Goal: Information Seeking & Learning: Learn about a topic

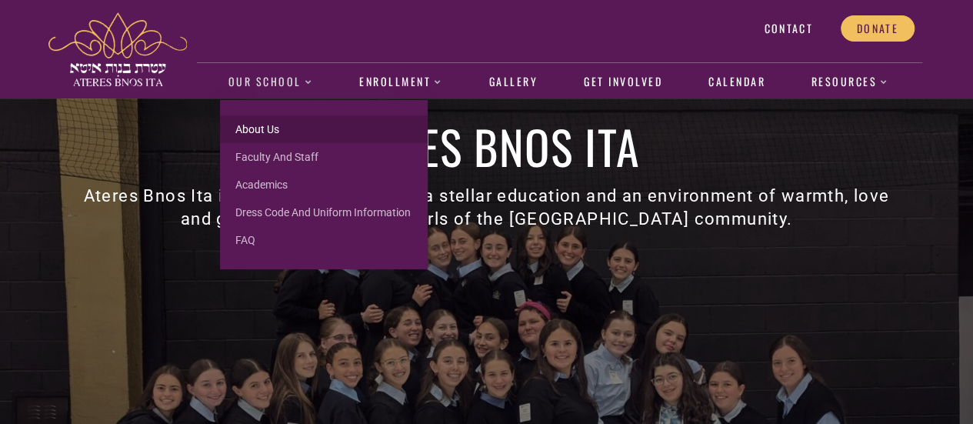
click at [262, 136] on link "About us" at bounding box center [324, 129] width 208 height 28
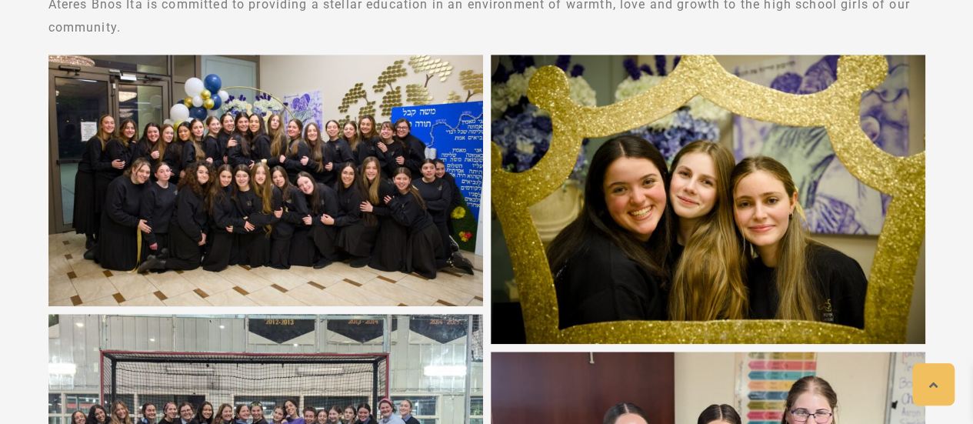
scroll to position [563, 0]
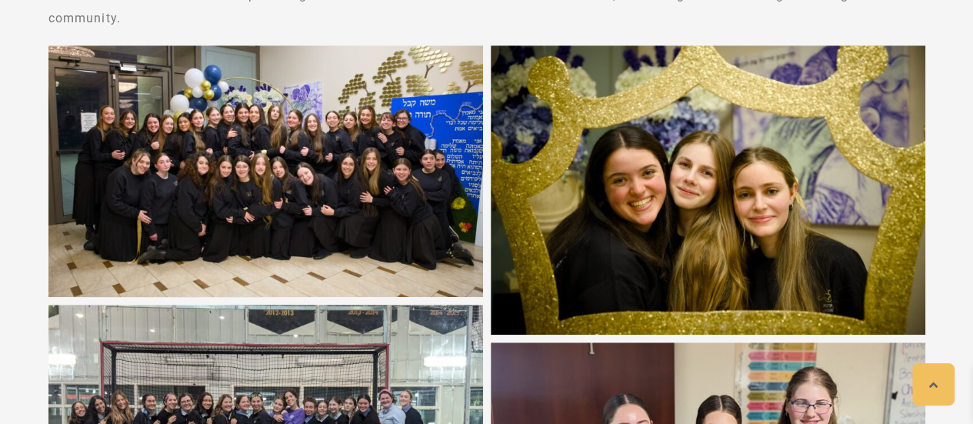
drag, startPoint x: 972, startPoint y: 205, endPoint x: 950, endPoint y: 250, distance: 49.5
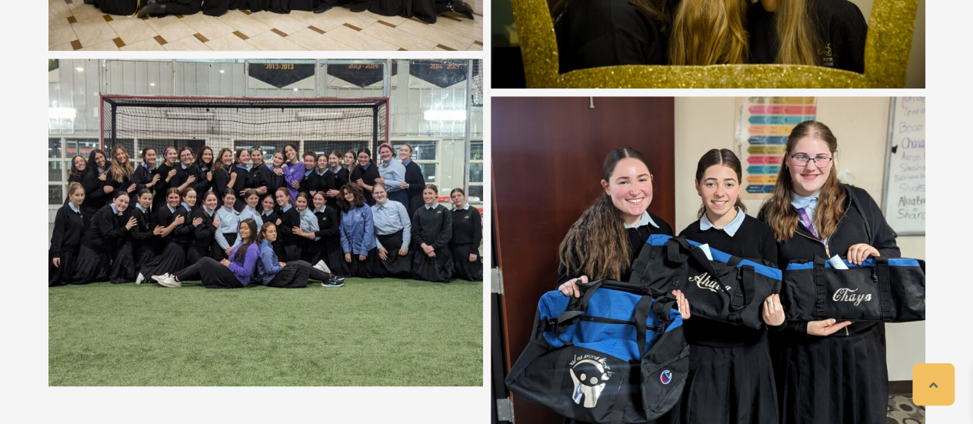
scroll to position [840, 0]
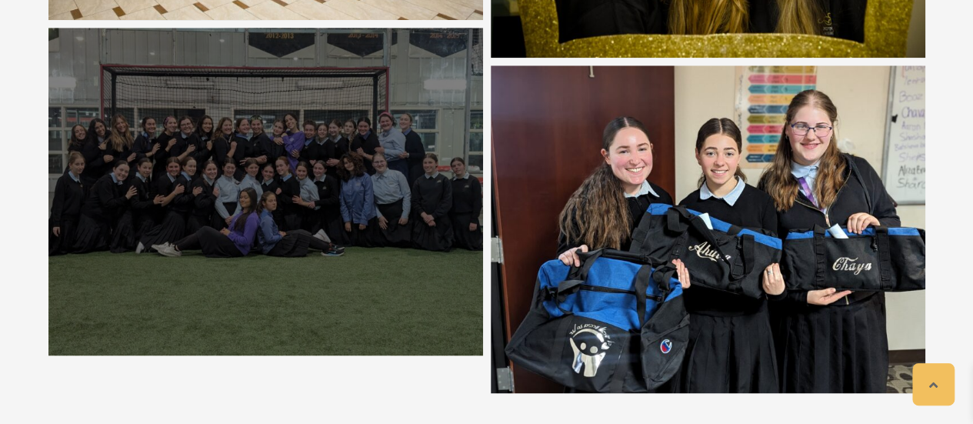
click at [317, 258] on div at bounding box center [265, 192] width 434 height 328
click at [369, 131] on div at bounding box center [265, 192] width 434 height 328
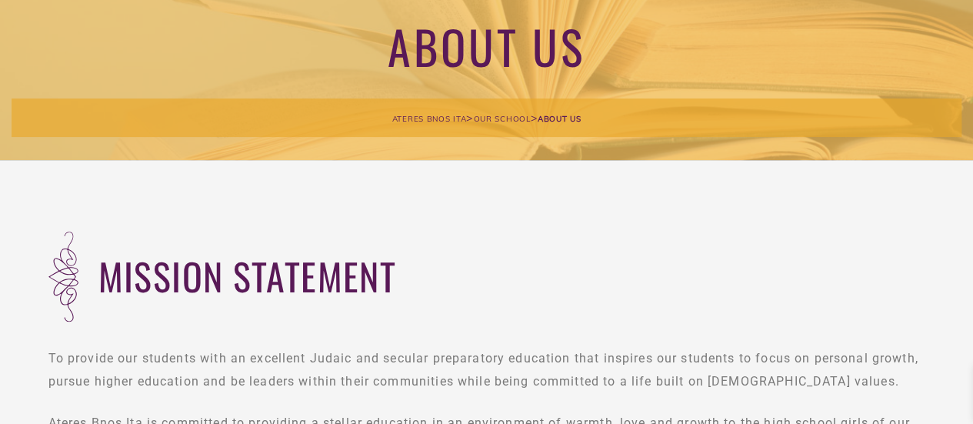
scroll to position [0, 0]
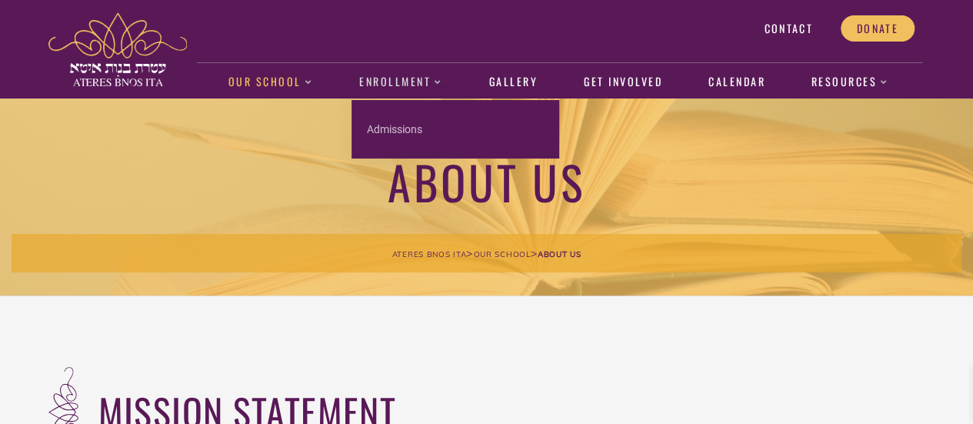
click at [405, 77] on link "Enrollment" at bounding box center [400, 82] width 99 height 35
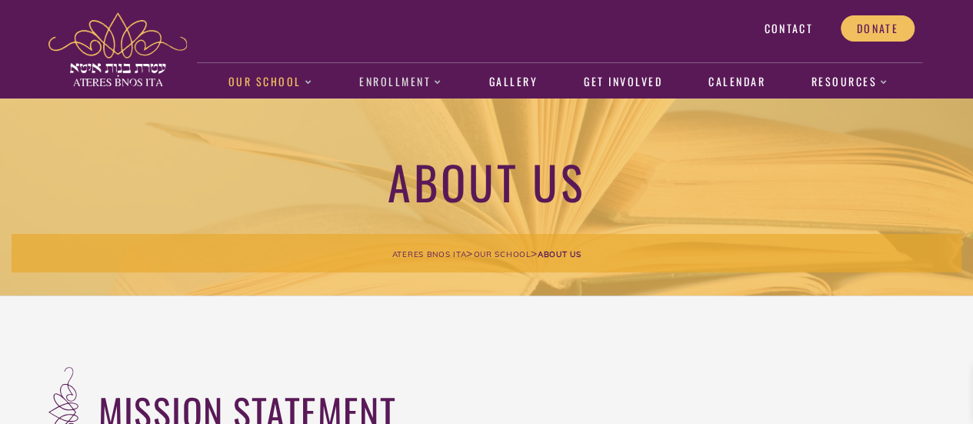
click at [401, 78] on link "Enrollment" at bounding box center [400, 82] width 99 height 35
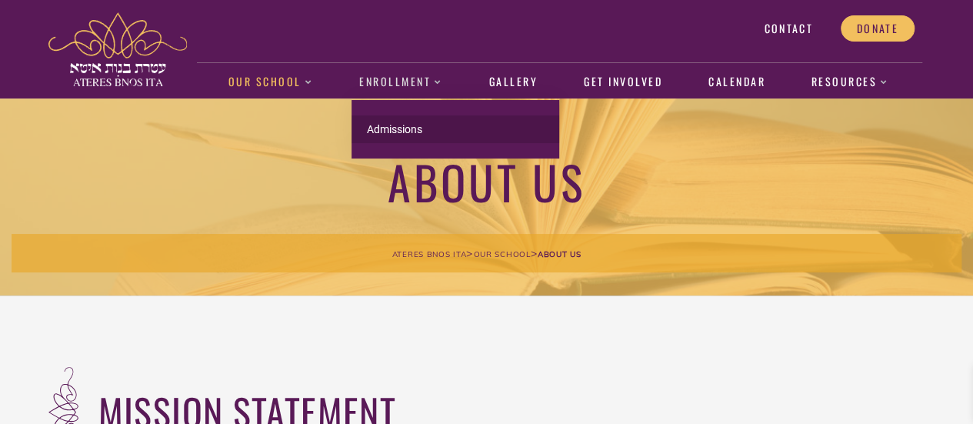
click at [391, 122] on link "Admissions" at bounding box center [455, 129] width 208 height 28
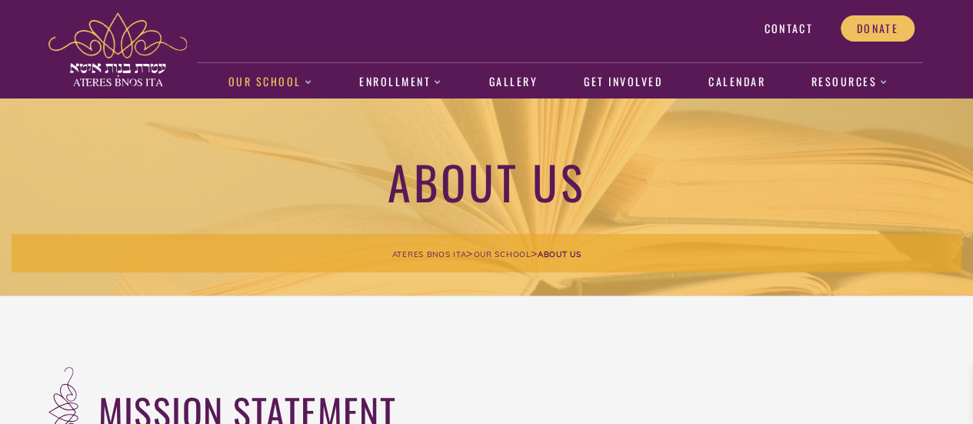
scroll to position [141, 0]
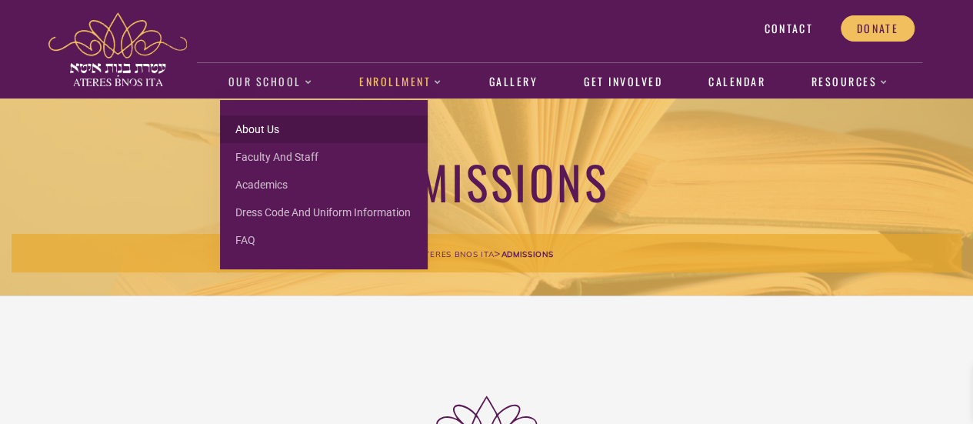
click at [254, 125] on link "About us" at bounding box center [324, 129] width 208 height 28
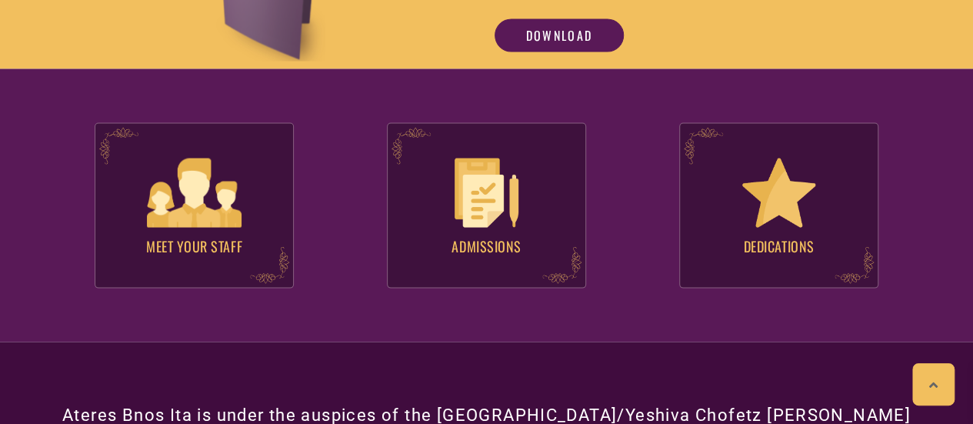
scroll to position [1450, 0]
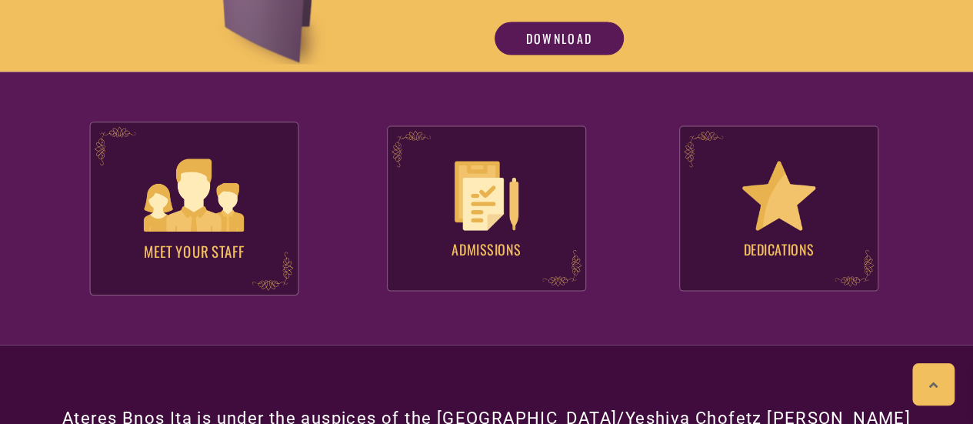
click at [209, 205] on img at bounding box center [194, 194] width 100 height 72
click at [205, 222] on img at bounding box center [194, 194] width 100 height 72
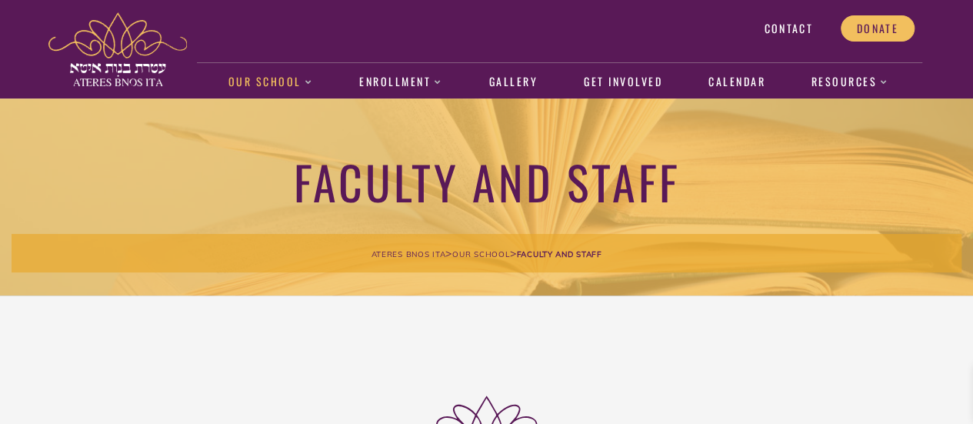
click at [793, 25] on span "Contact" at bounding box center [788, 29] width 48 height 14
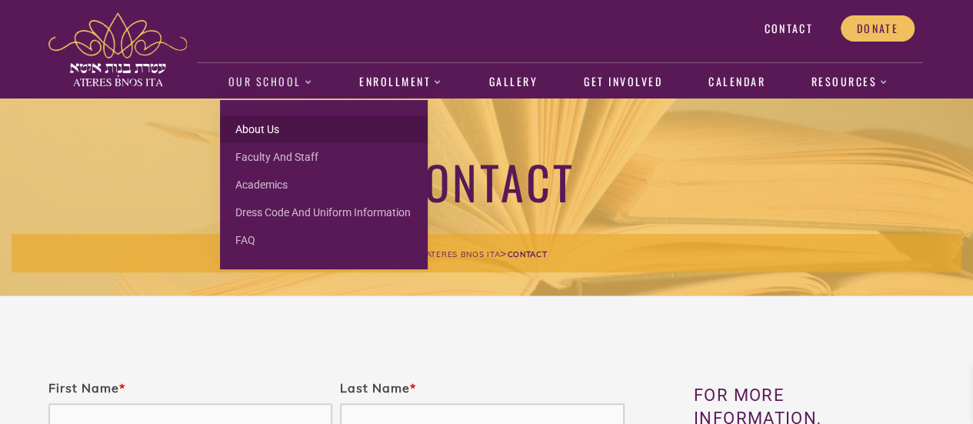
click at [252, 125] on link "About us" at bounding box center [324, 129] width 208 height 28
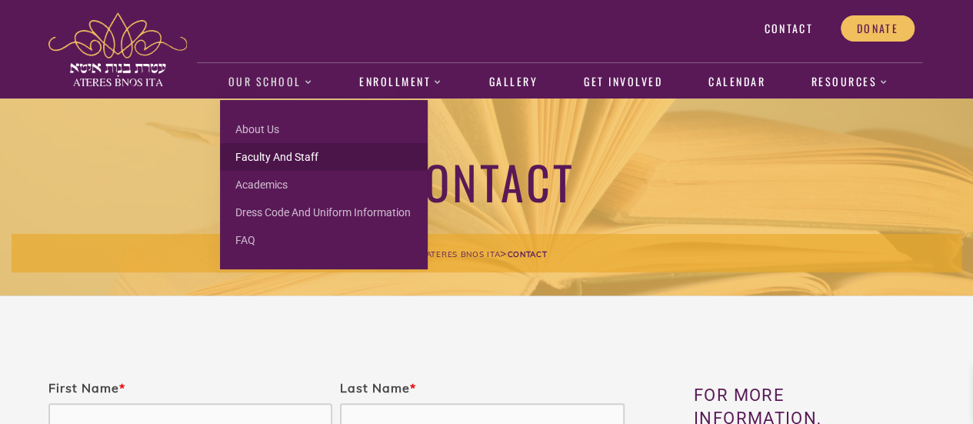
click at [266, 158] on link "Faculty and Staff" at bounding box center [324, 157] width 208 height 28
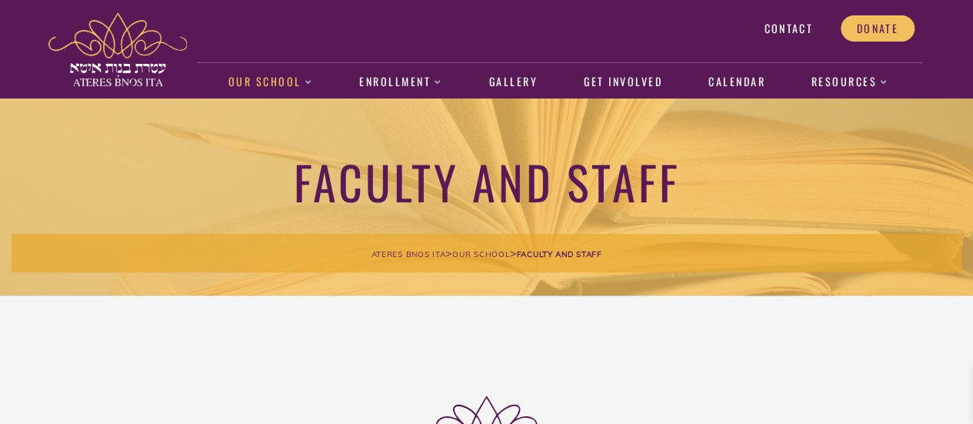
click at [684, 28] on div "Contact Donate" at bounding box center [559, 29] width 724 height 42
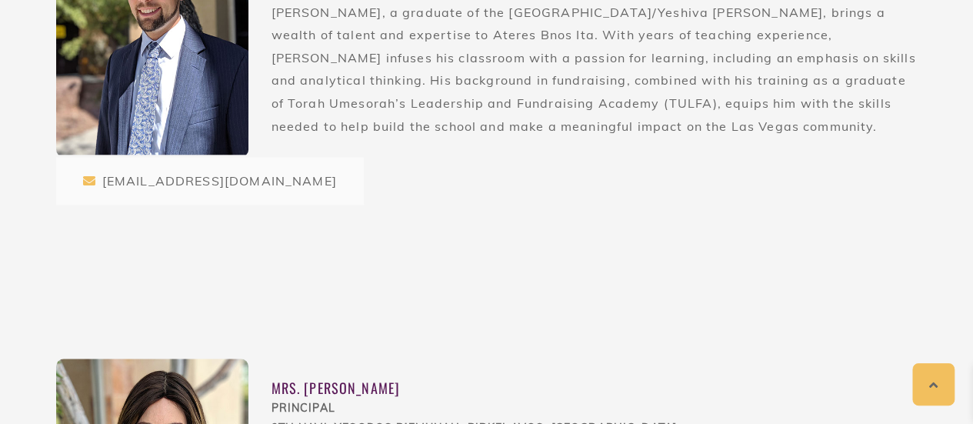
scroll to position [709, 0]
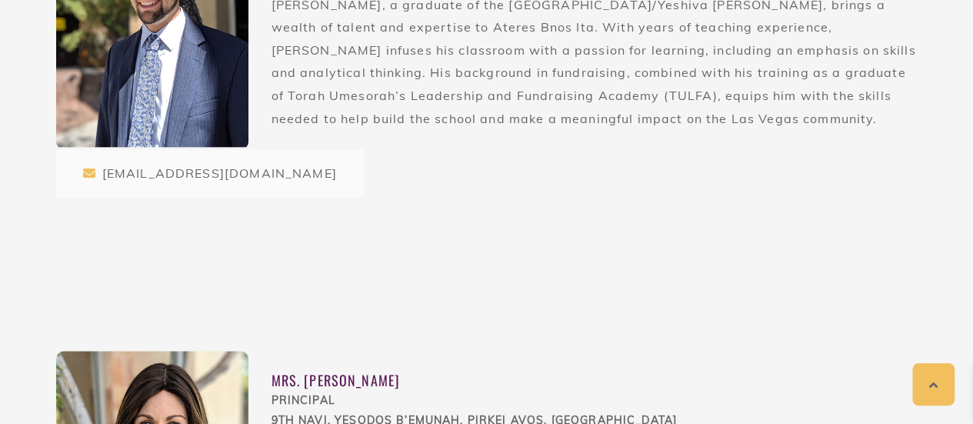
click at [88, 170] on icon at bounding box center [89, 173] width 13 height 12
click at [115, 178] on div "[EMAIL_ADDRESS][DOMAIN_NAME]" at bounding box center [210, 173] width 308 height 48
drag, startPoint x: 88, startPoint y: 175, endPoint x: 444, endPoint y: 202, distance: 357.1
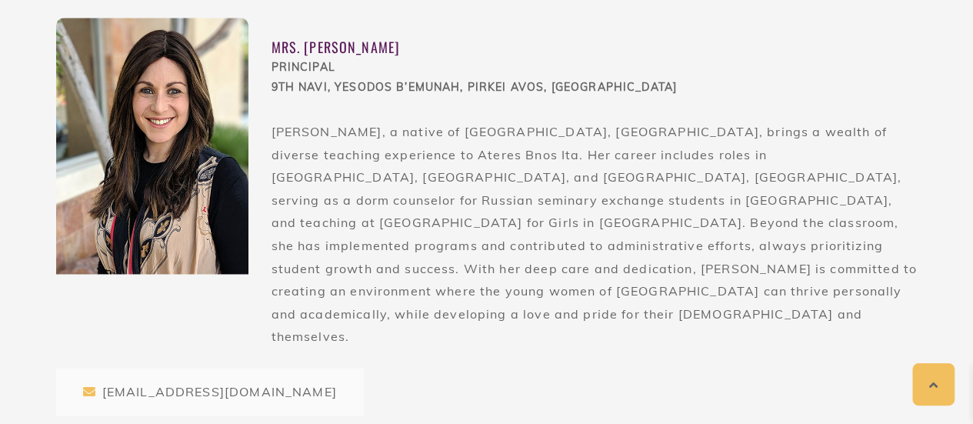
click at [87, 385] on icon at bounding box center [89, 391] width 13 height 12
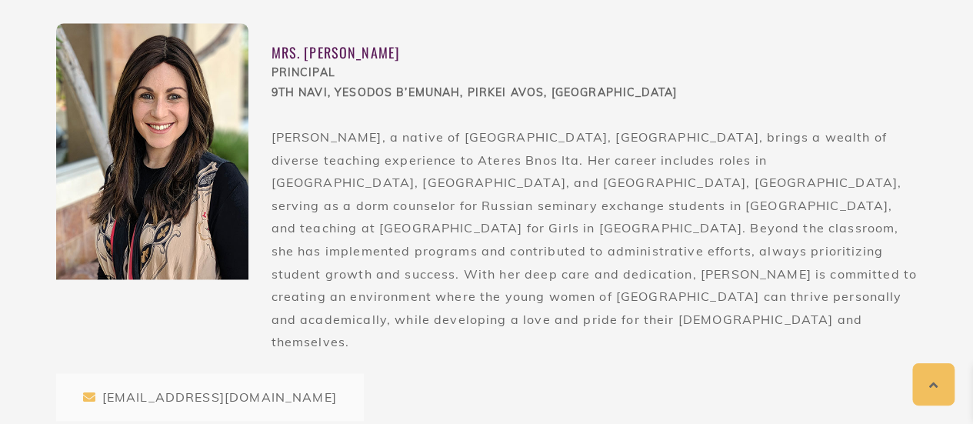
scroll to position [1024, 0]
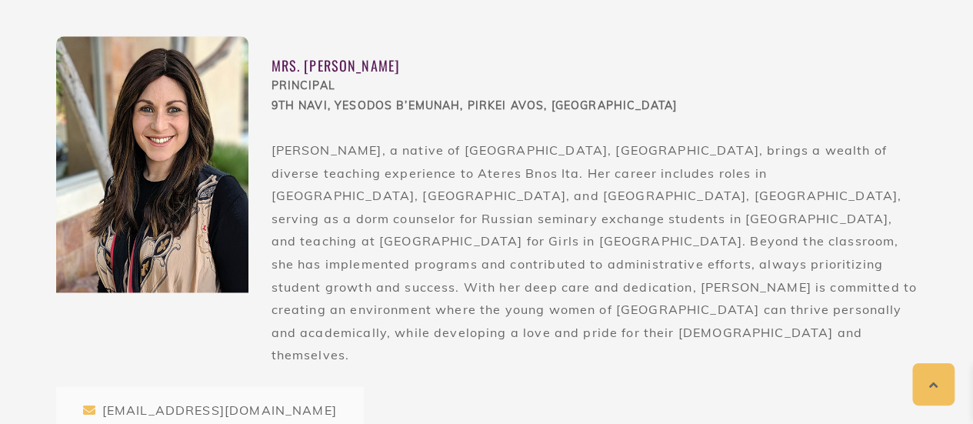
click at [82, 386] on div "sschwartz@atereslv.org" at bounding box center [210, 410] width 308 height 48
click at [92, 404] on icon at bounding box center [89, 410] width 13 height 12
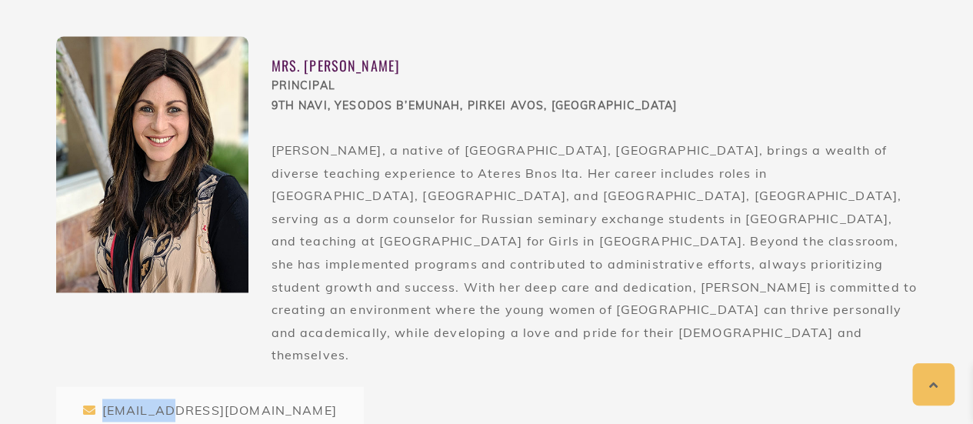
click at [92, 404] on icon at bounding box center [89, 410] width 13 height 12
click at [423, 347] on div "Mrs. Sarah Schwartz PRINCIPAL 9th Navi, Yesodos B’Emunah, Pirkei Avos, Penimi M…" at bounding box center [486, 235] width 861 height 398
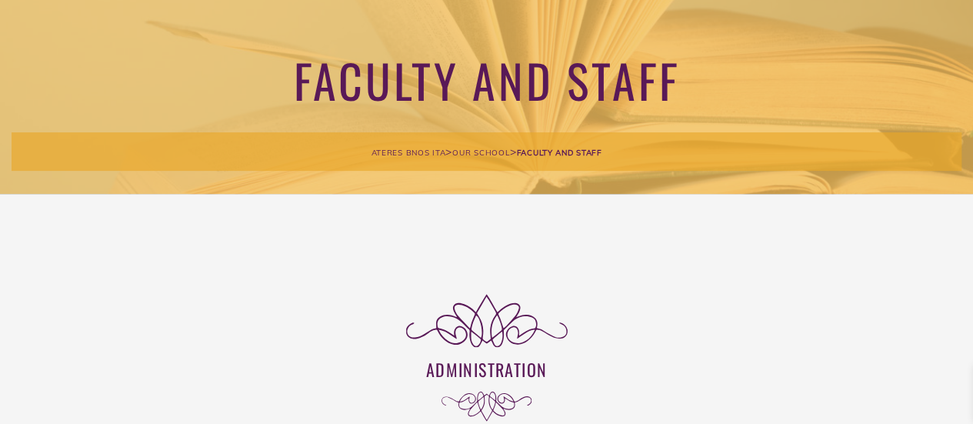
scroll to position [0, 0]
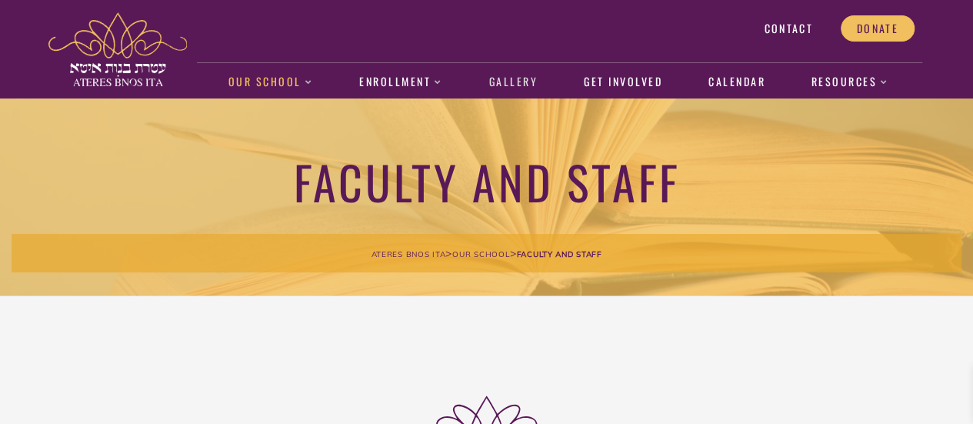
click at [514, 84] on link "Gallery" at bounding box center [513, 82] width 65 height 35
click at [517, 78] on link "Gallery" at bounding box center [513, 82] width 65 height 35
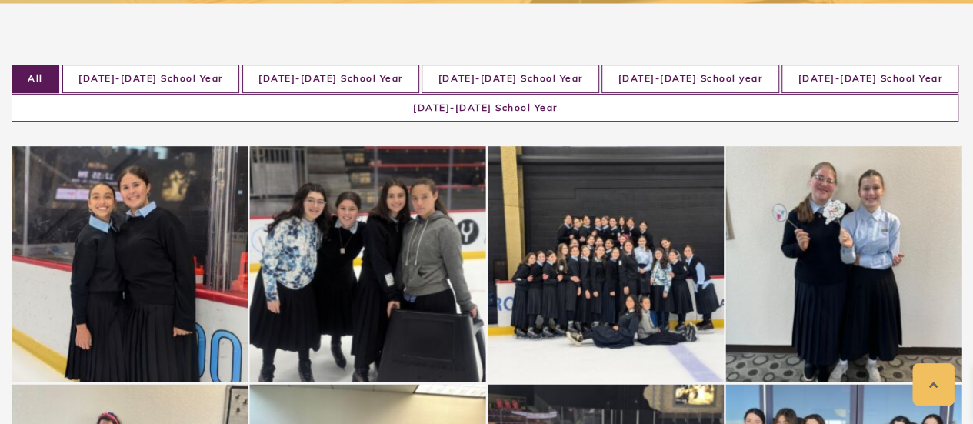
scroll to position [301, 0]
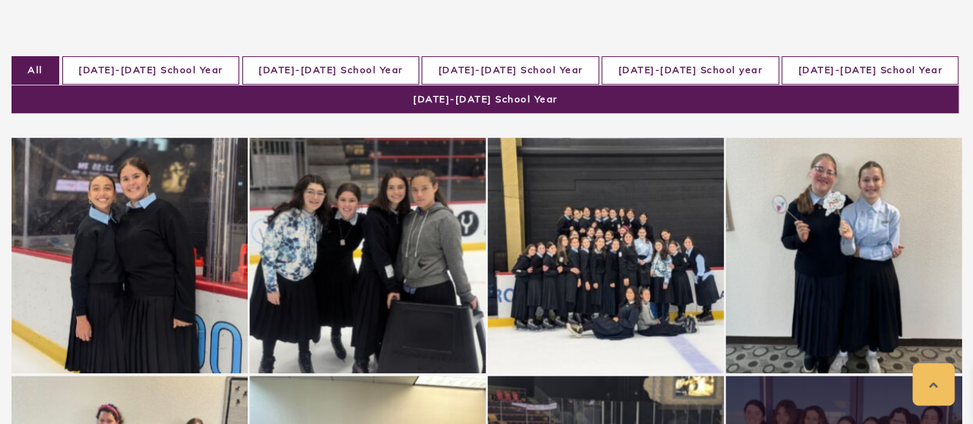
drag, startPoint x: 862, startPoint y: 68, endPoint x: 903, endPoint y: 74, distance: 41.1
click at [903, 85] on li "2024-2025 School Year" at bounding box center [485, 99] width 947 height 28
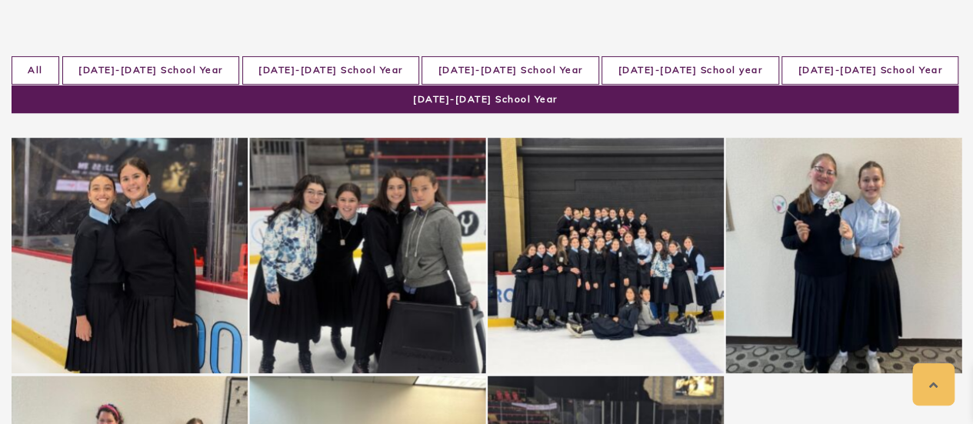
click at [877, 85] on li "2024-2025 School Year" at bounding box center [485, 99] width 947 height 28
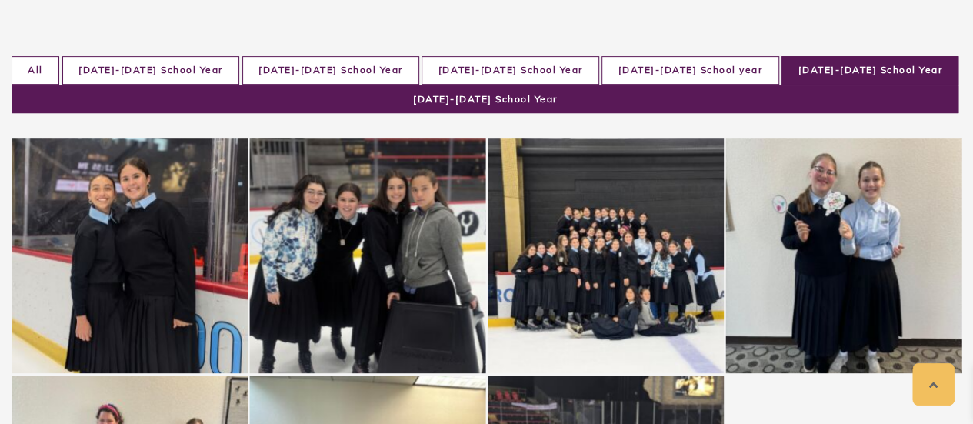
click at [781, 64] on li "2023-2024 School Year" at bounding box center [869, 70] width 177 height 28
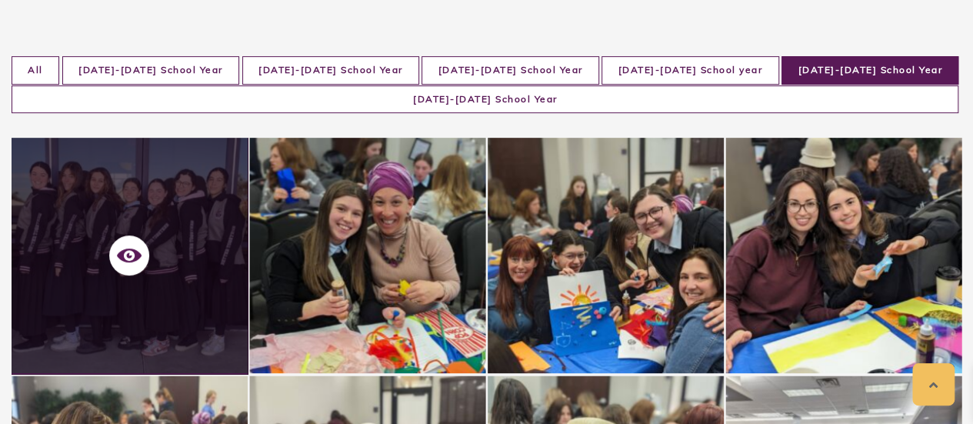
drag, startPoint x: 280, startPoint y: 68, endPoint x: 0, endPoint y: 98, distance: 281.5
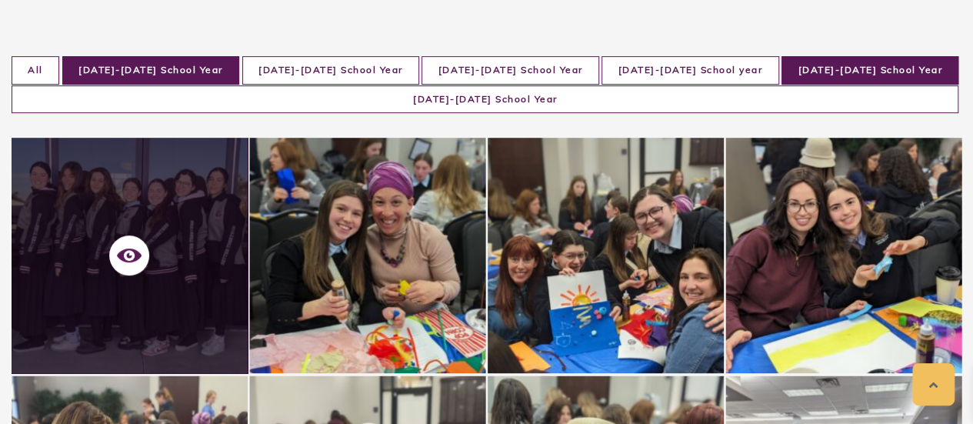
click at [102, 68] on li "2019-2020 School Year" at bounding box center [150, 70] width 177 height 28
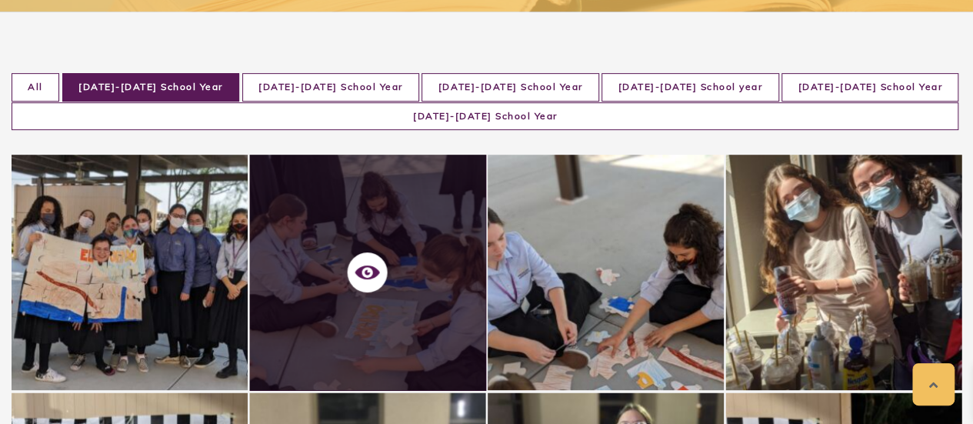
scroll to position [245, 0]
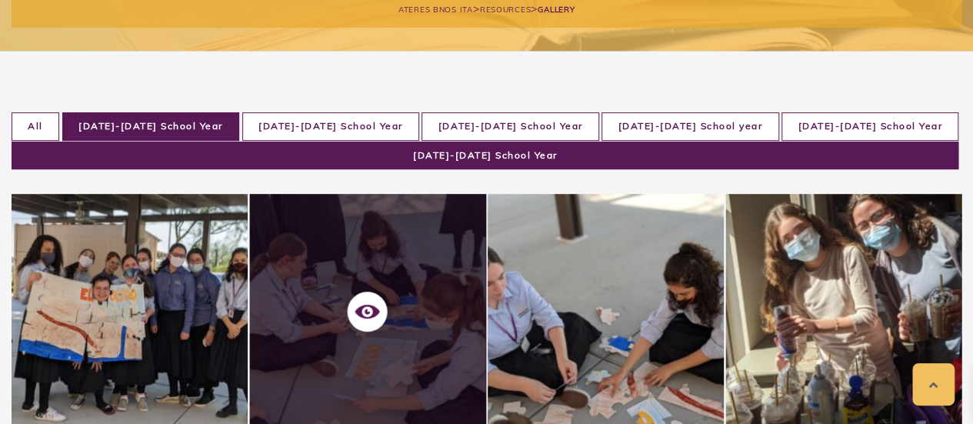
click at [897, 141] on li "2024-2025 School Year" at bounding box center [485, 155] width 947 height 28
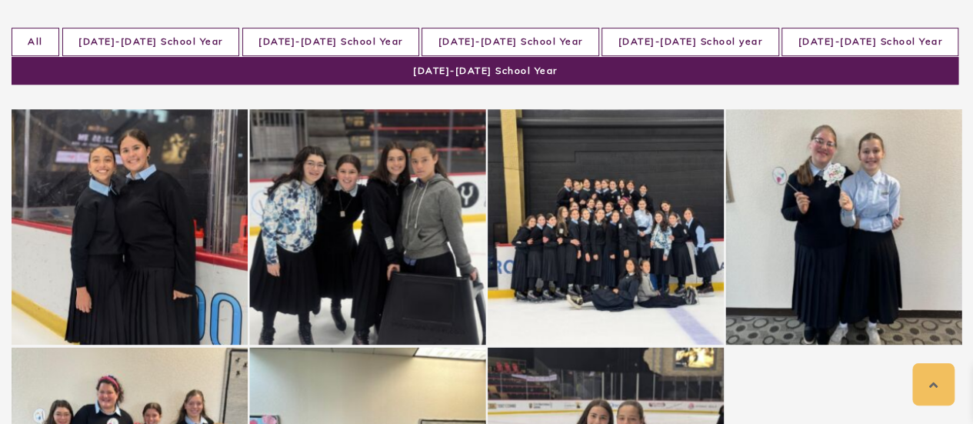
scroll to position [312, 0]
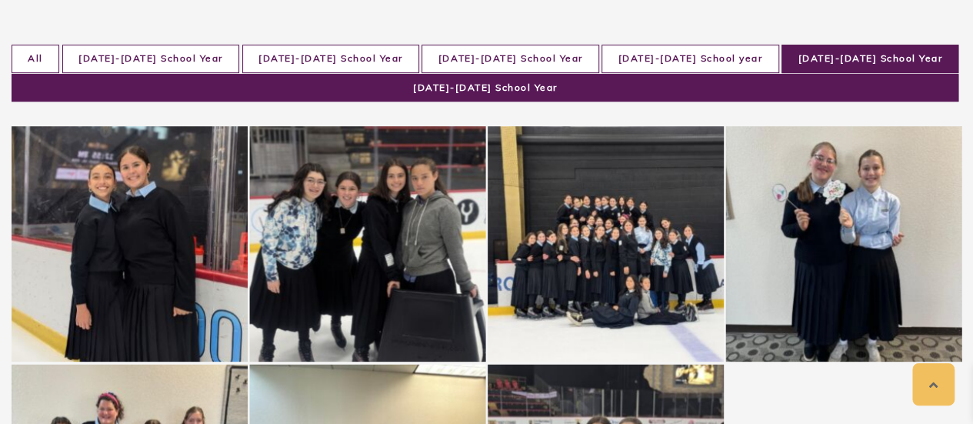
click at [781, 59] on li "2023-2024 School Year" at bounding box center [869, 59] width 177 height 28
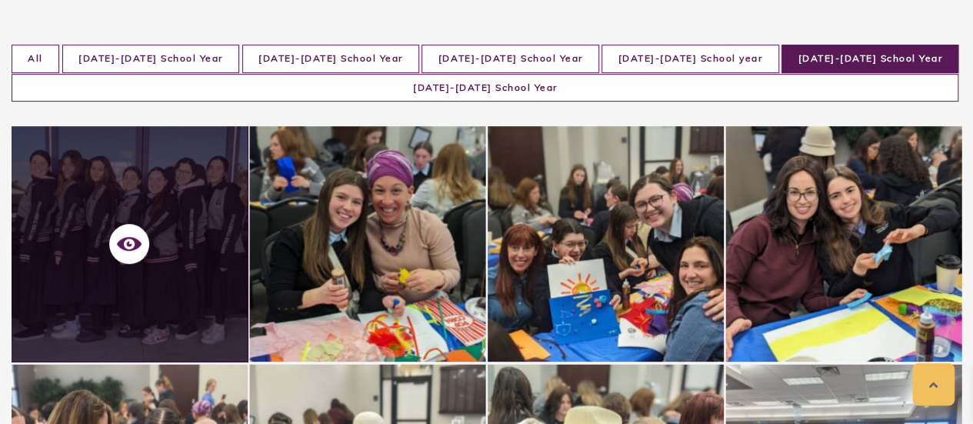
click at [168, 185] on div at bounding box center [130, 244] width 236 height 236
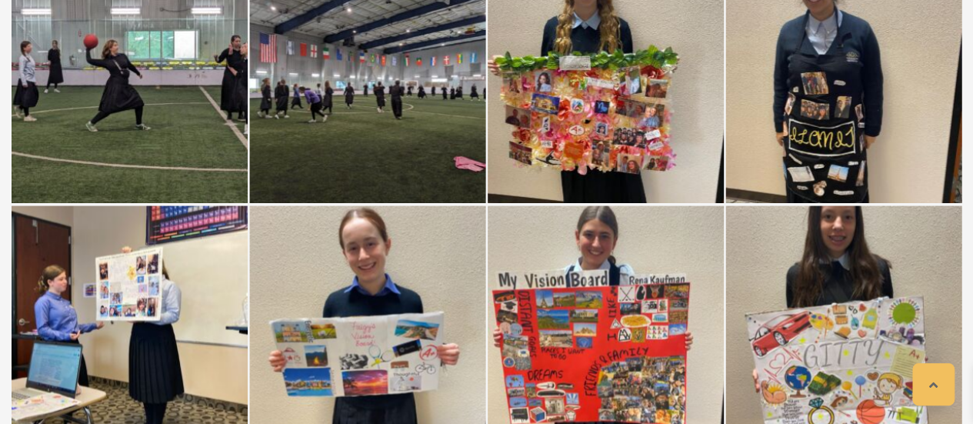
scroll to position [5737, 0]
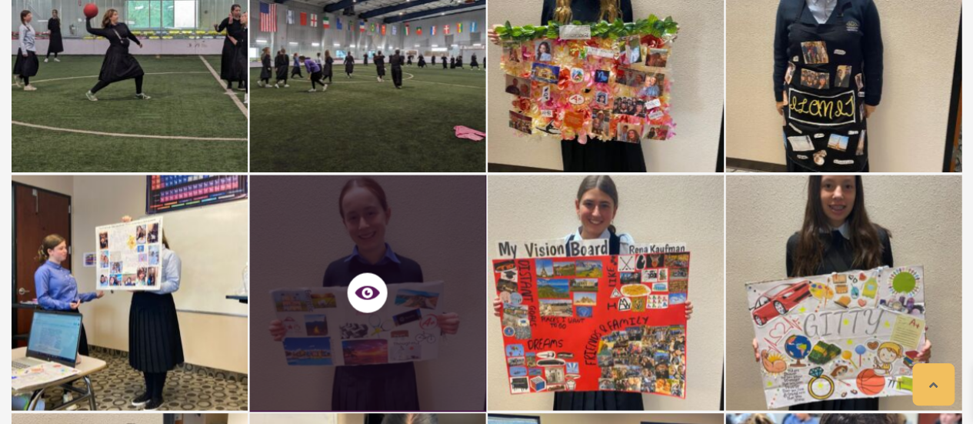
click at [404, 298] on div at bounding box center [368, 293] width 236 height 236
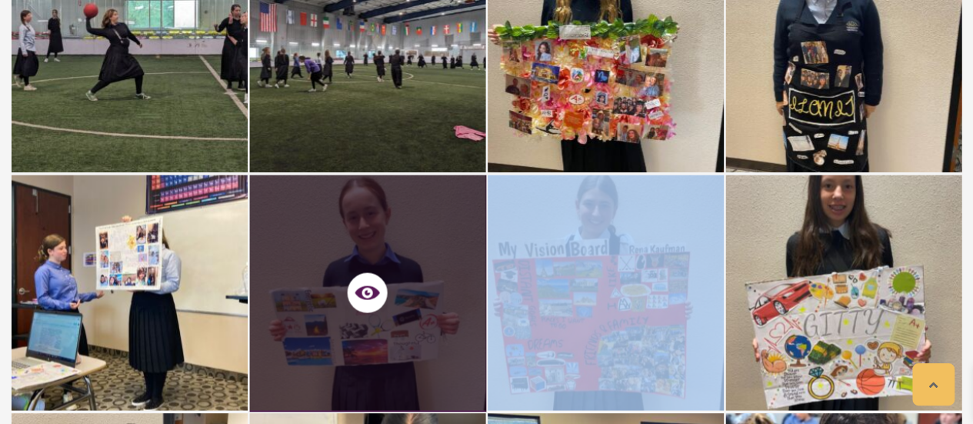
click at [404, 298] on div at bounding box center [368, 293] width 236 height 236
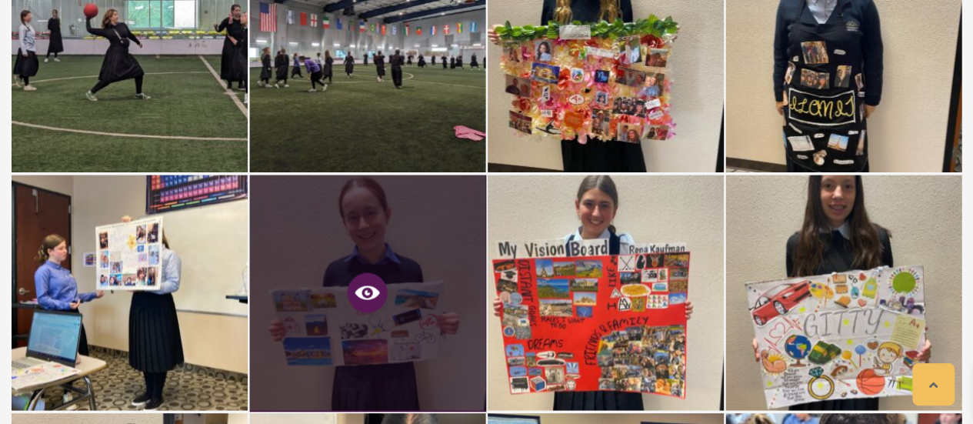
click at [371, 285] on icon at bounding box center [367, 292] width 25 height 14
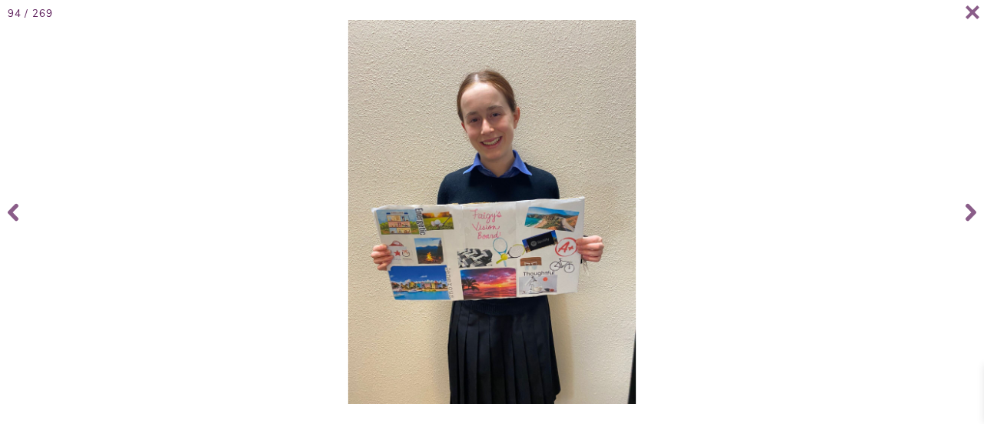
click at [477, 258] on img at bounding box center [492, 212] width 288 height 384
click at [974, 11] on icon at bounding box center [973, 11] width 14 height 13
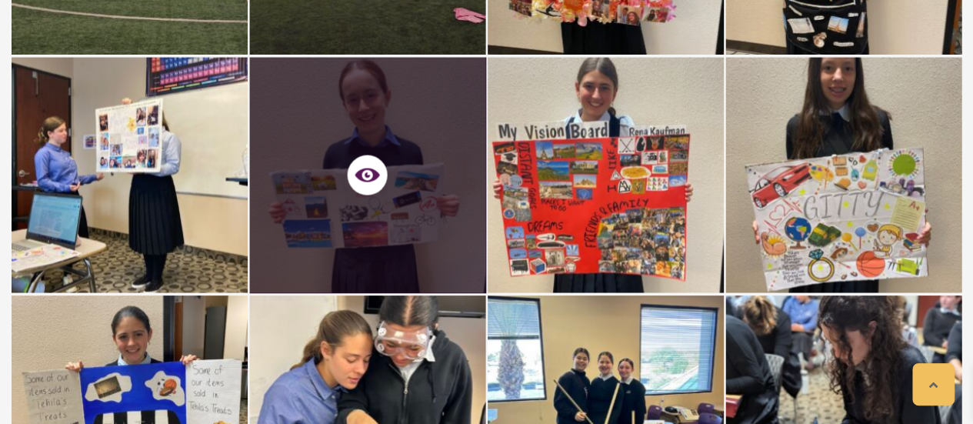
scroll to position [5930, 0]
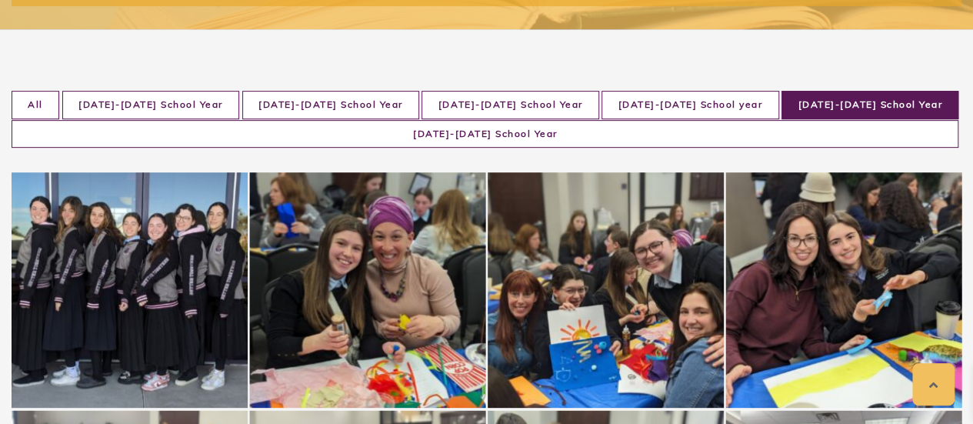
scroll to position [235, 0]
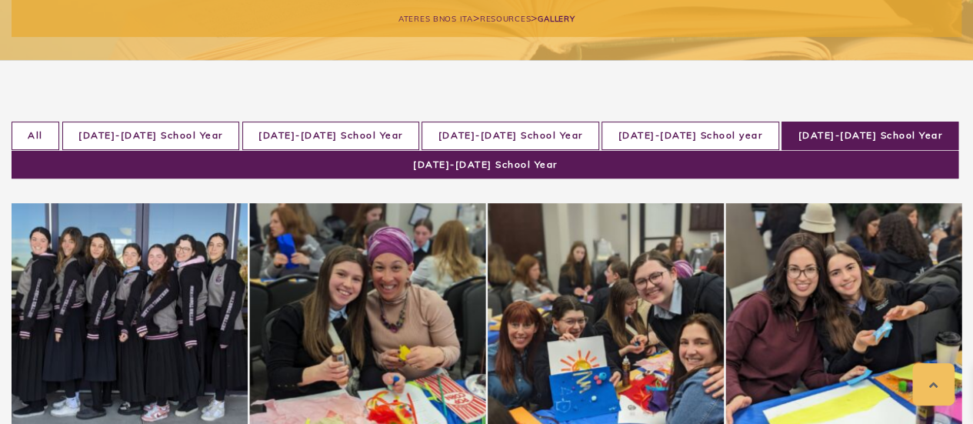
click at [857, 151] on li "2024-2025 School Year" at bounding box center [485, 165] width 947 height 28
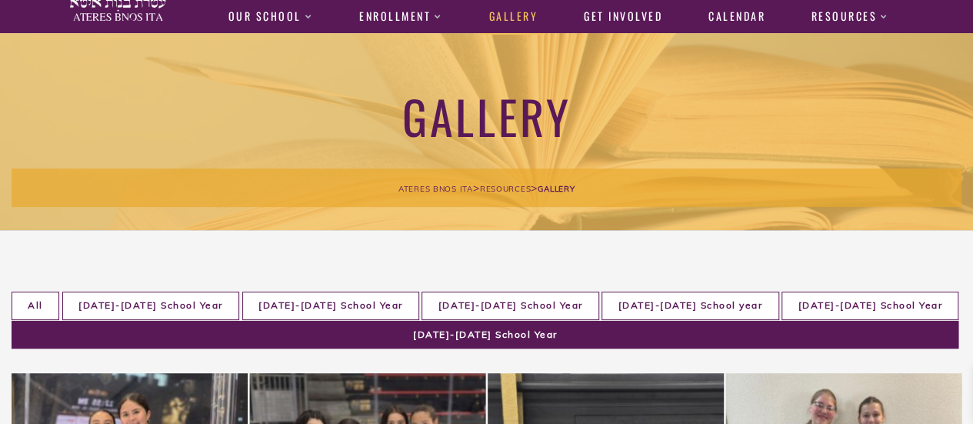
scroll to position [20, 0]
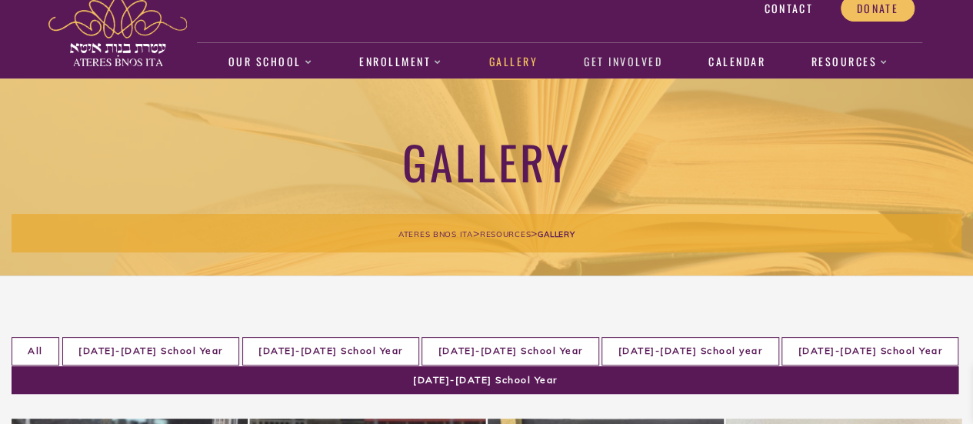
click at [636, 59] on link "Get Involved" at bounding box center [622, 62] width 95 height 35
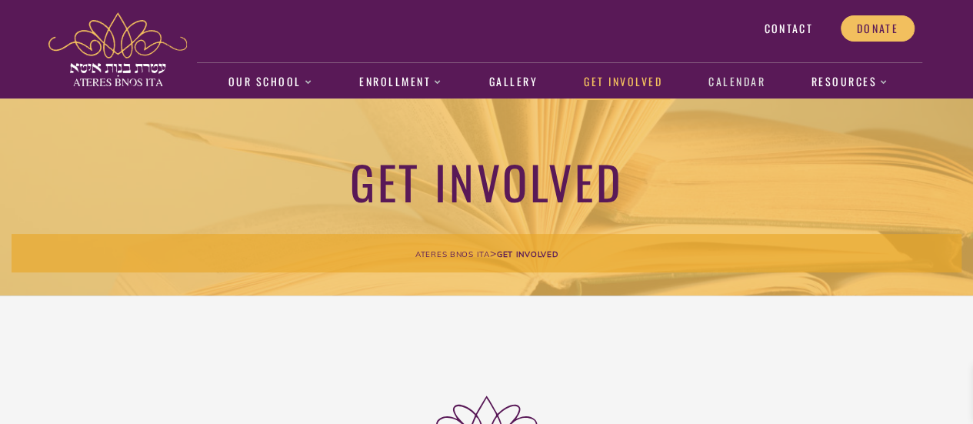
click at [737, 84] on link "Calendar" at bounding box center [736, 82] width 73 height 35
click at [740, 85] on link "Calendar" at bounding box center [736, 82] width 73 height 35
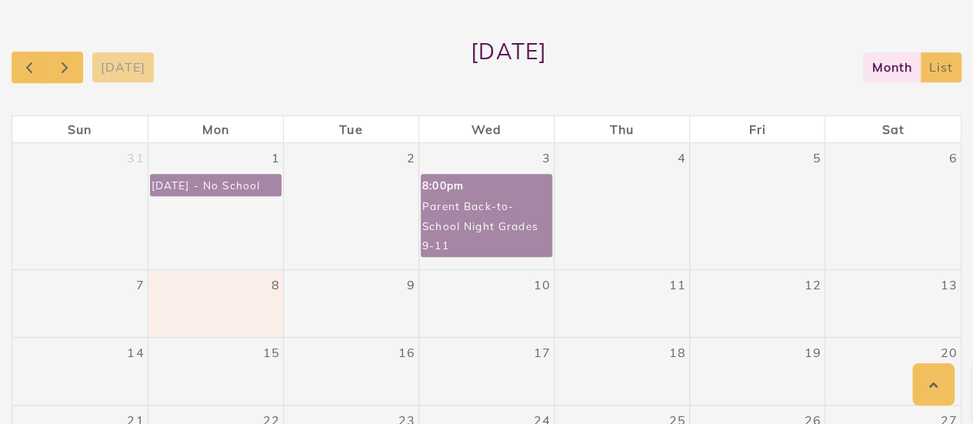
scroll to position [326, 0]
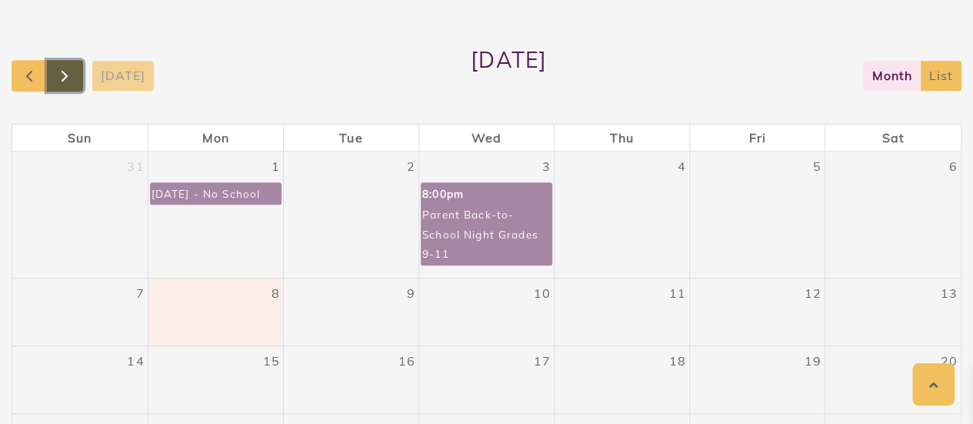
click at [67, 74] on span "button" at bounding box center [64, 76] width 18 height 18
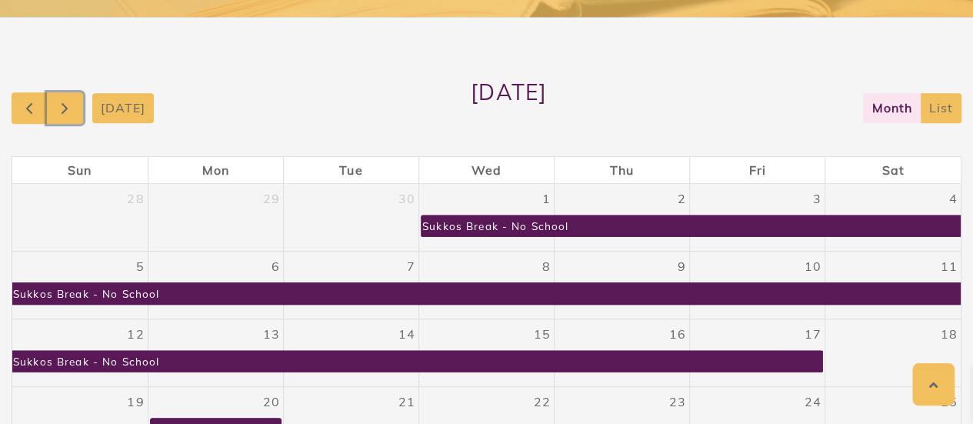
scroll to position [292, 0]
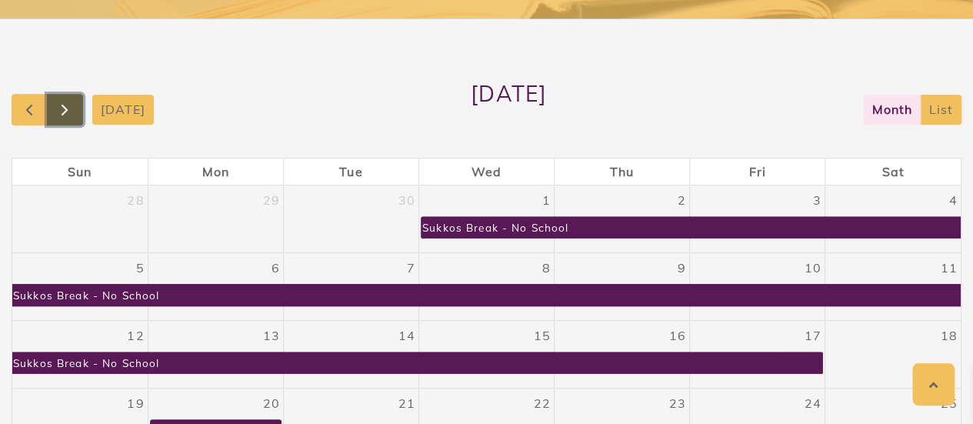
click at [66, 102] on span "button" at bounding box center [64, 110] width 18 height 18
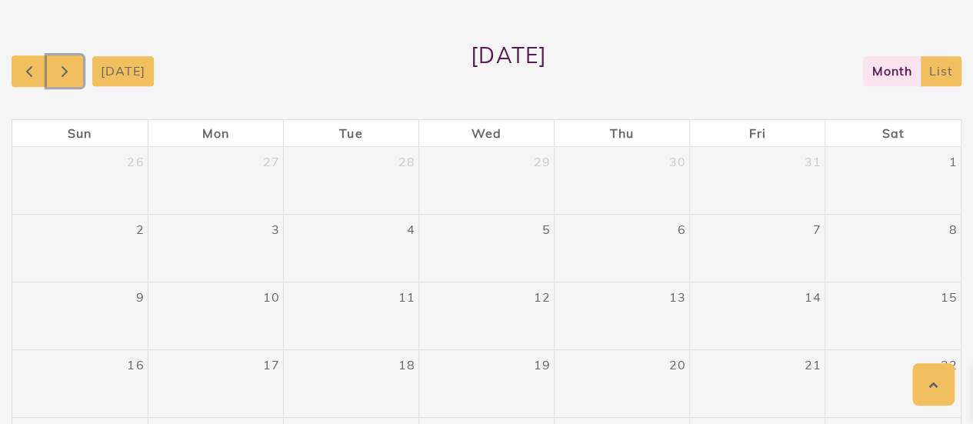
scroll to position [318, 0]
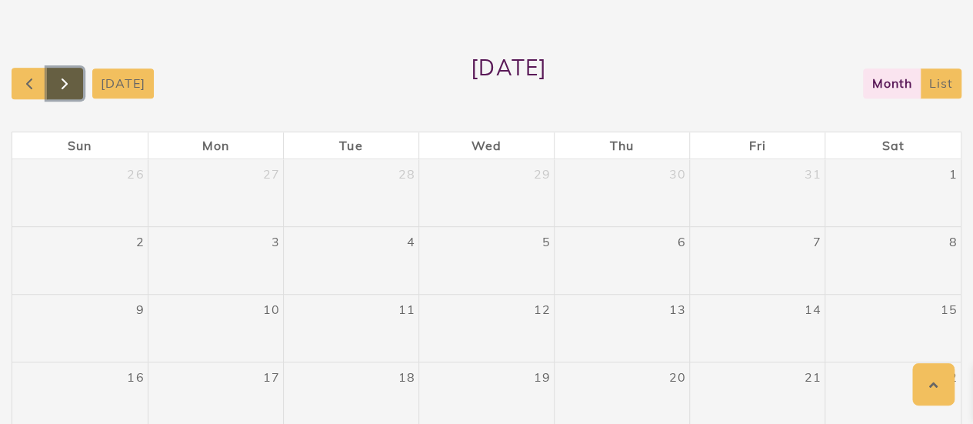
click at [68, 78] on span "button" at bounding box center [64, 84] width 18 height 18
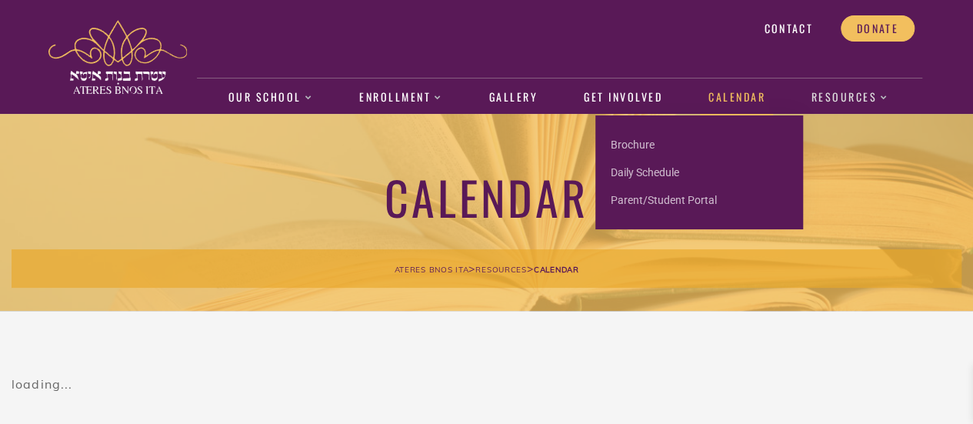
click at [848, 93] on link "Resources" at bounding box center [850, 97] width 94 height 35
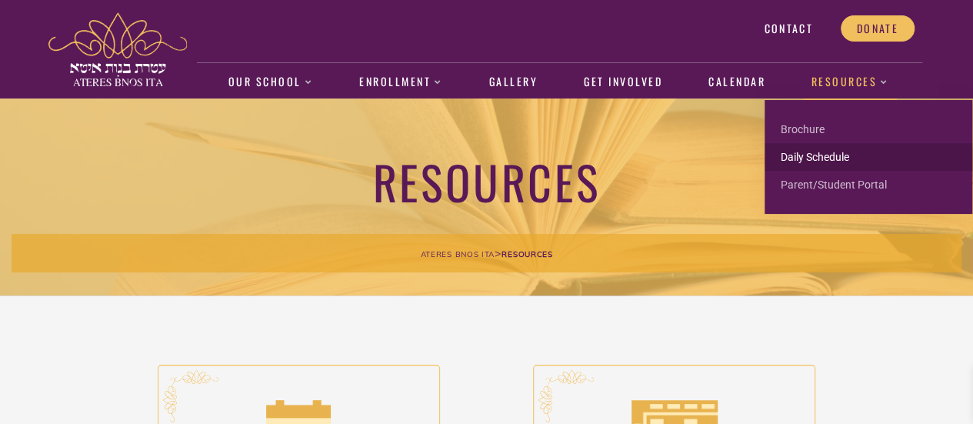
click at [810, 159] on link "Daily Schedule" at bounding box center [868, 157] width 208 height 28
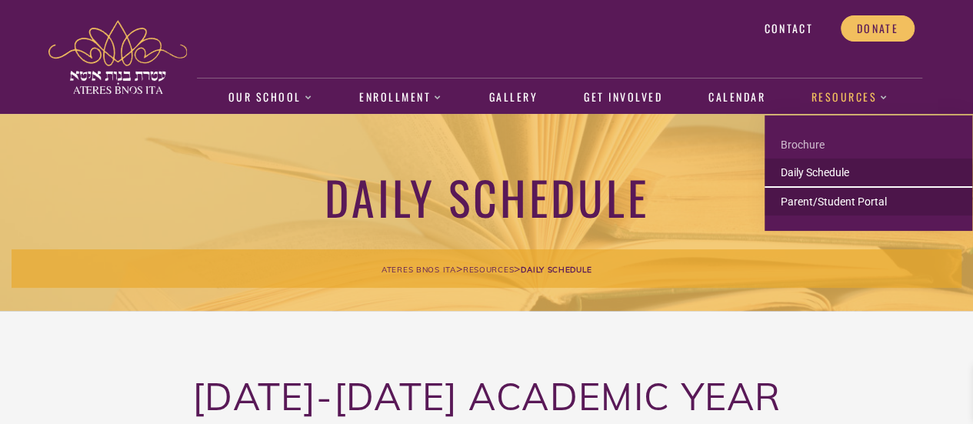
click at [830, 205] on link "Parent/Student Portal" at bounding box center [868, 202] width 208 height 28
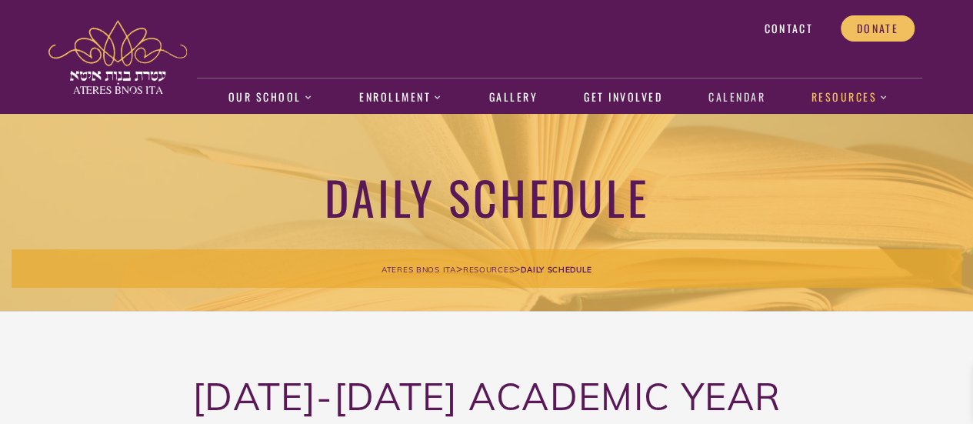
click at [731, 98] on link "Calendar" at bounding box center [736, 97] width 73 height 35
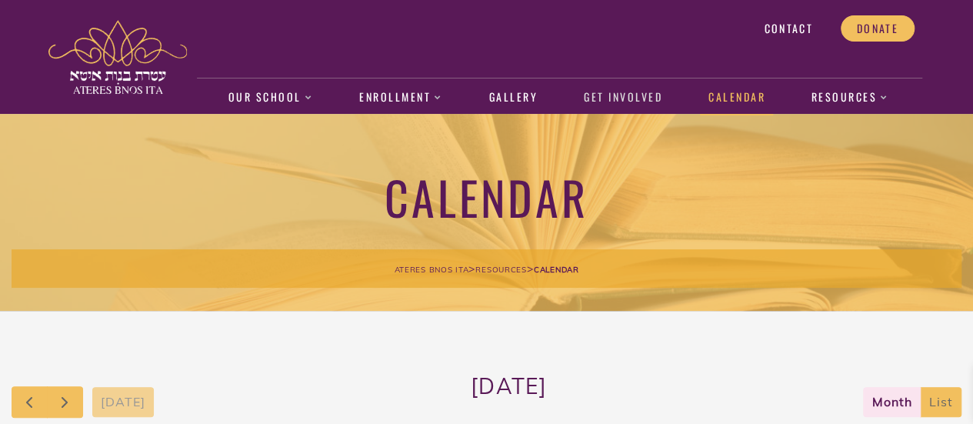
click at [614, 98] on link "Get Involved" at bounding box center [622, 97] width 95 height 35
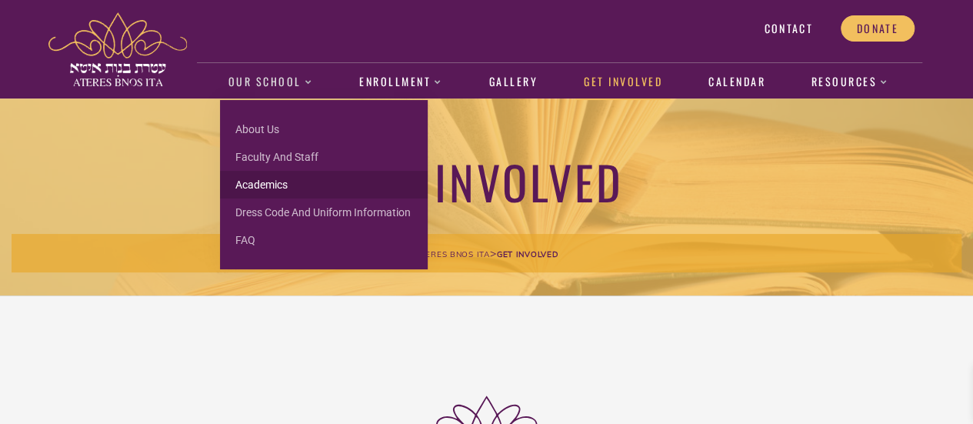
click at [264, 187] on link "Academics" at bounding box center [324, 185] width 208 height 28
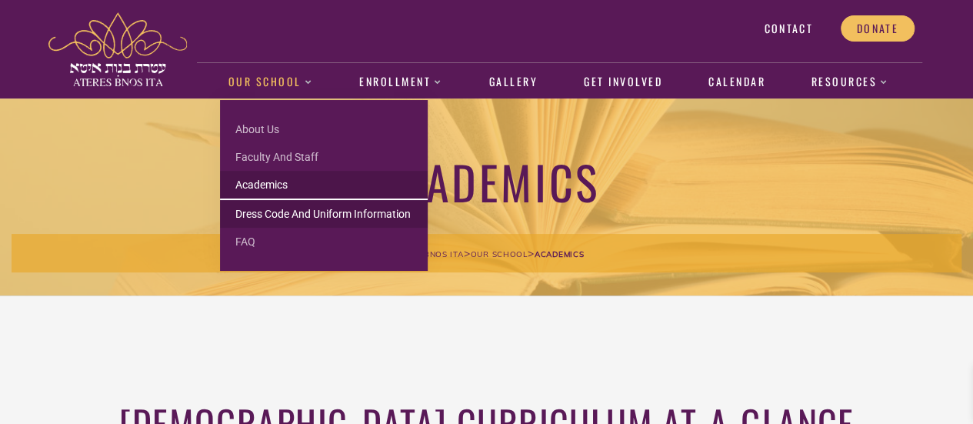
click at [275, 211] on link "Dress Code and Uniform Information" at bounding box center [324, 214] width 208 height 28
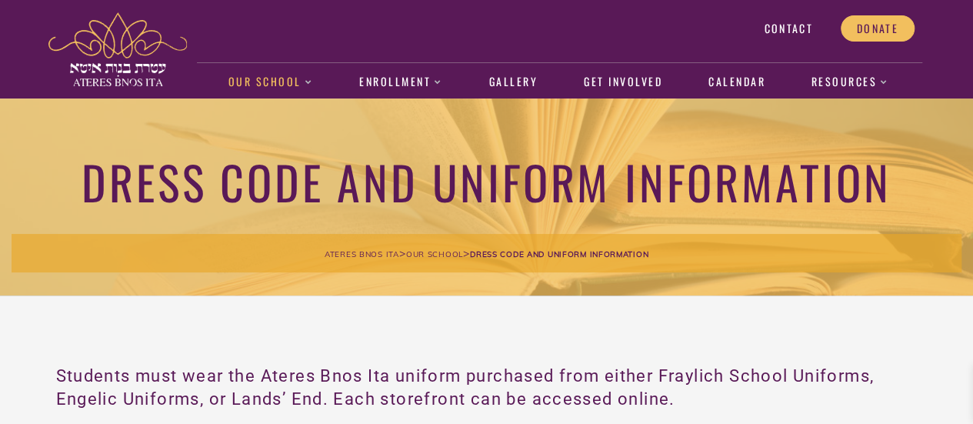
click at [517, 210] on h1 "Dress Code and Uniform Information" at bounding box center [487, 181] width 950 height 58
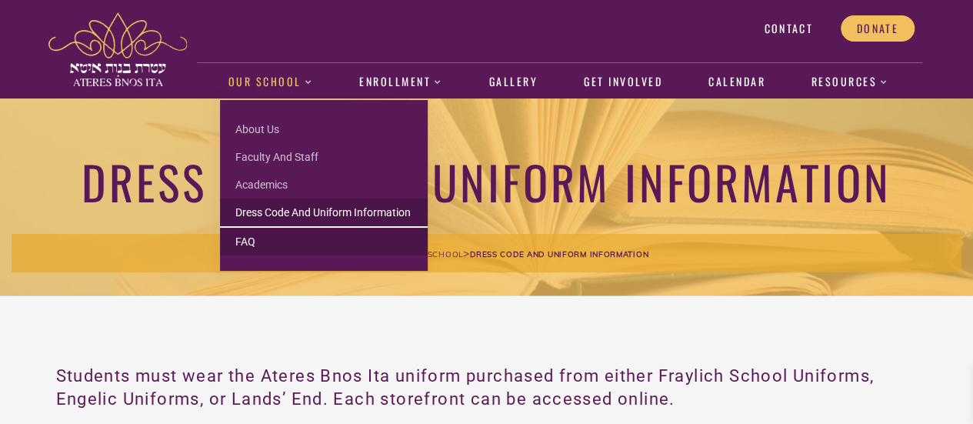
click at [248, 238] on link "FAQ" at bounding box center [324, 242] width 208 height 28
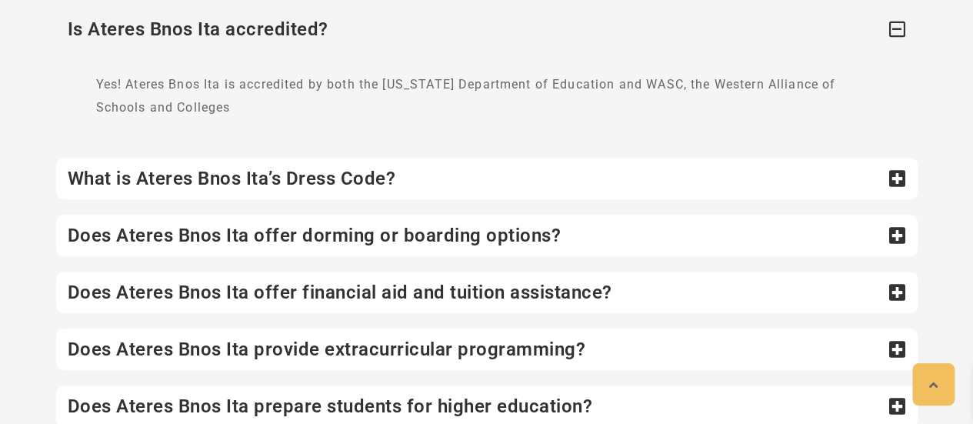
scroll to position [366, 0]
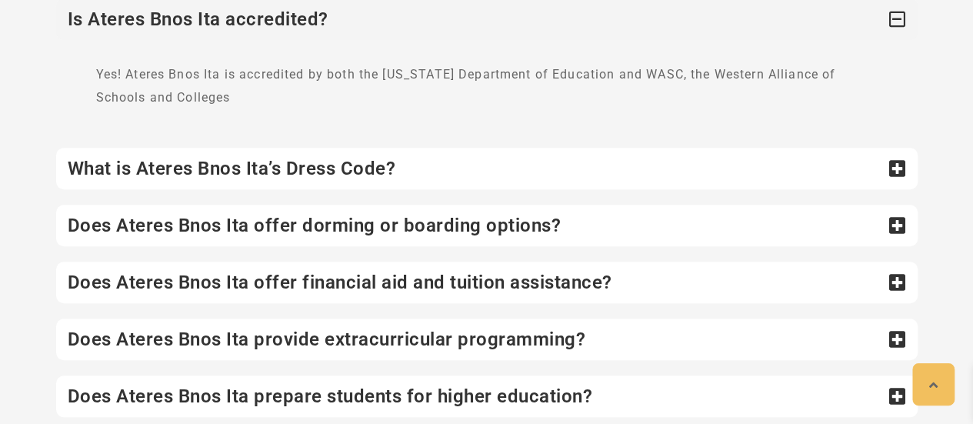
click at [309, 171] on div "What is Ateres Bnos Ita’s Dress Code?" at bounding box center [486, 169] width 861 height 42
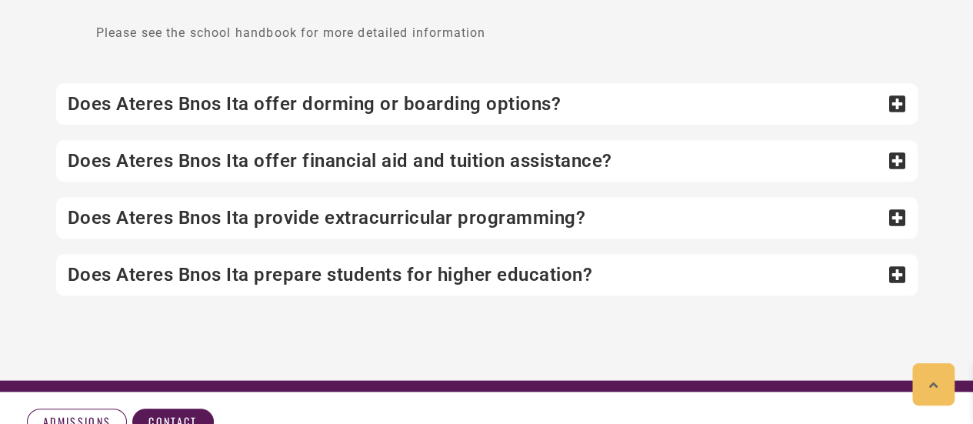
scroll to position [657, 0]
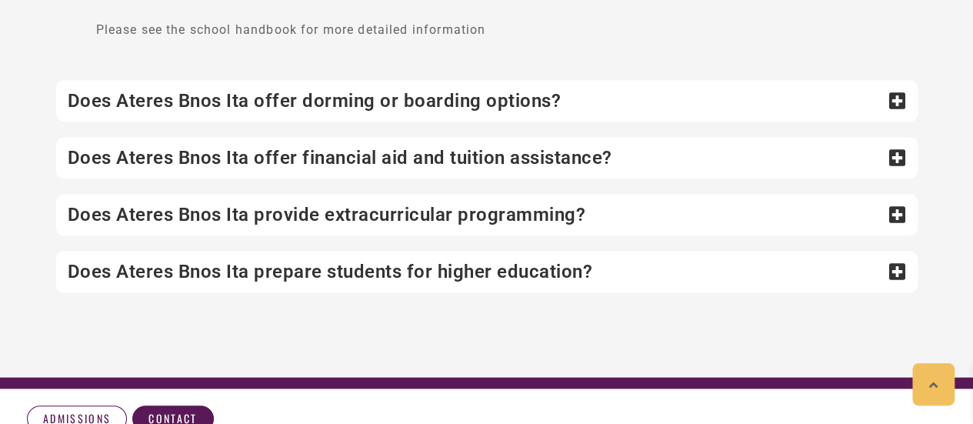
click at [366, 98] on div "Does Ateres Bnos Ita offer dorming or boarding options?" at bounding box center [486, 101] width 861 height 42
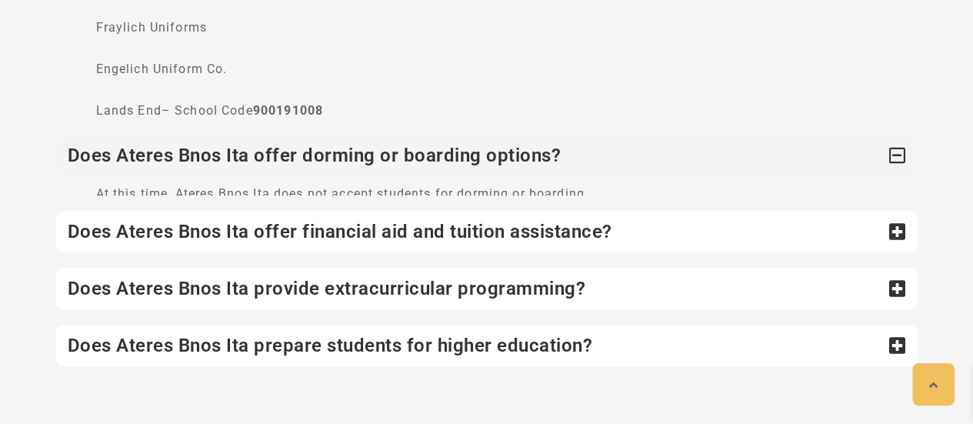
scroll to position [474, 0]
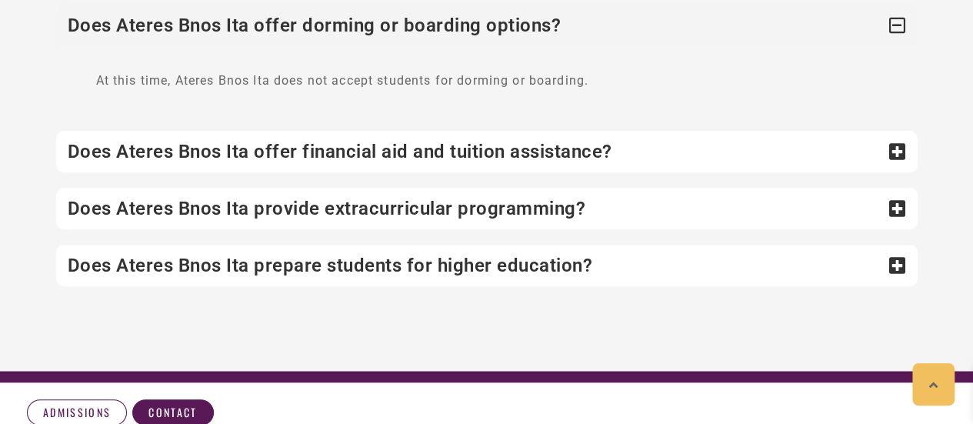
click at [411, 150] on div "Does Ateres Bnos Ita offer financial aid and tuition assistance?" at bounding box center [486, 152] width 861 height 42
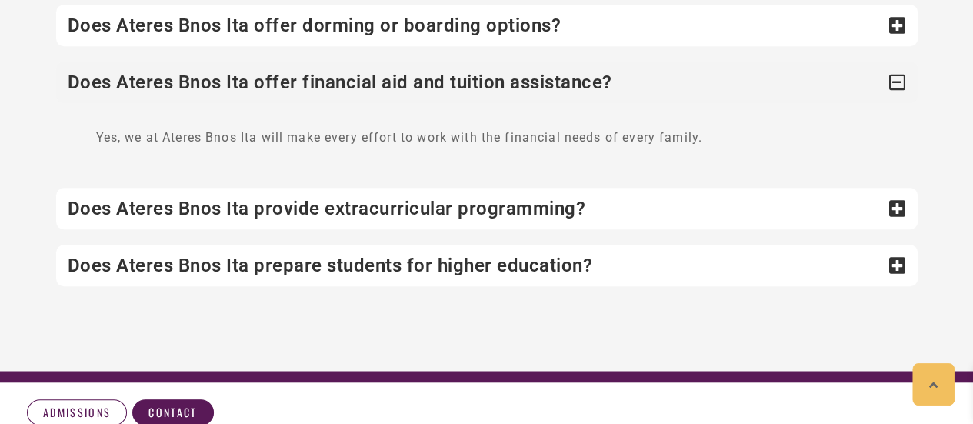
click at [411, 205] on div "Does Ateres Bnos Ita provide extracurricular programming?" at bounding box center [486, 209] width 861 height 42
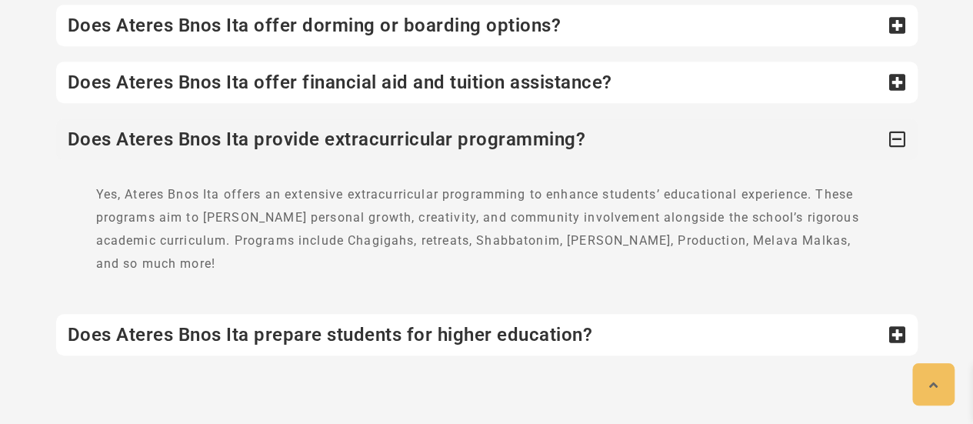
click at [328, 318] on div "Does Ateres Bnos Ita prepare students for higher education?" at bounding box center [486, 335] width 861 height 42
